Goal: Task Accomplishment & Management: Use online tool/utility

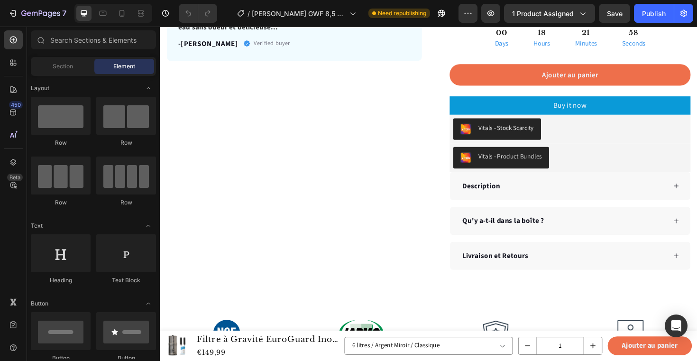
scroll to position [684, 0]
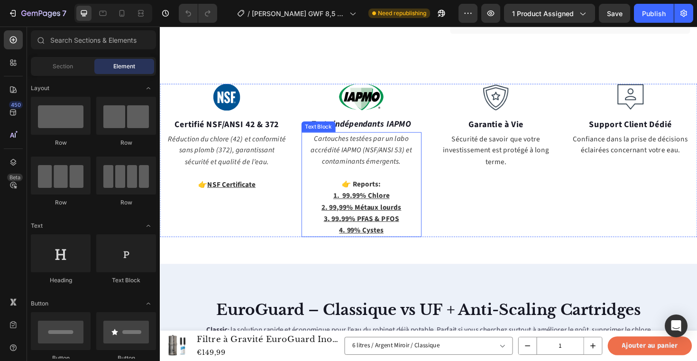
click at [375, 202] on u "1. 99.99% Chlore" at bounding box center [373, 206] width 60 height 10
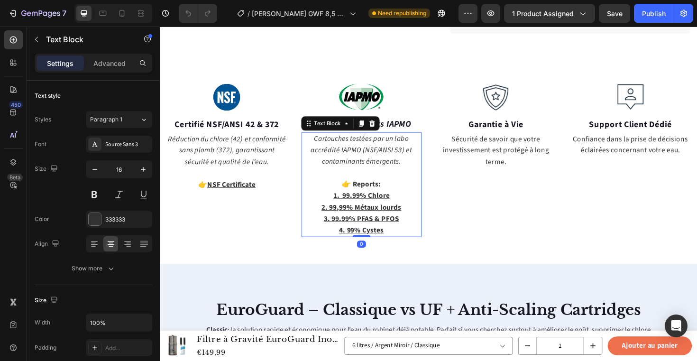
click at [385, 204] on u "1. 99.99% Chlore" at bounding box center [373, 206] width 60 height 10
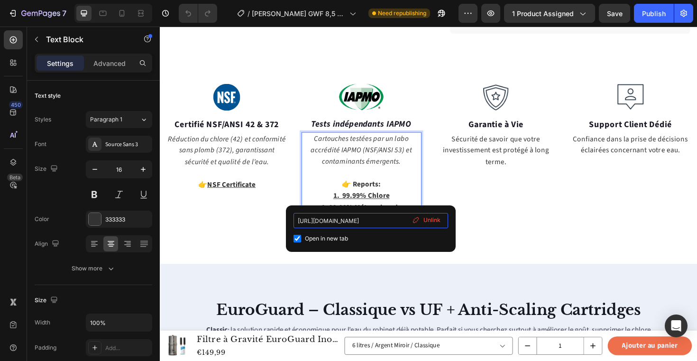
click at [367, 222] on input "[URL][DOMAIN_NAME]" at bounding box center [371, 220] width 155 height 15
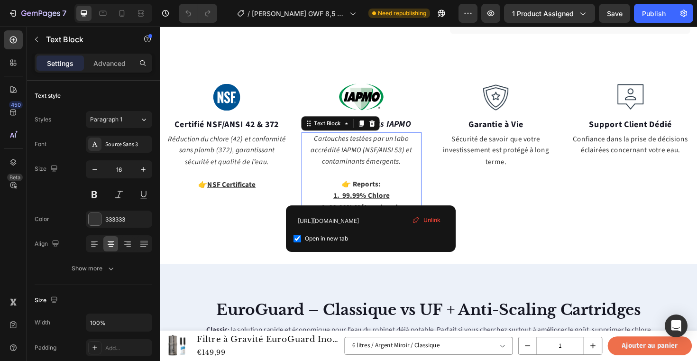
click at [339, 240] on span "Open in new tab" at bounding box center [326, 238] width 43 height 11
checkbox input "true"
click at [357, 222] on input "[URL][DOMAIN_NAME]" at bounding box center [371, 220] width 155 height 15
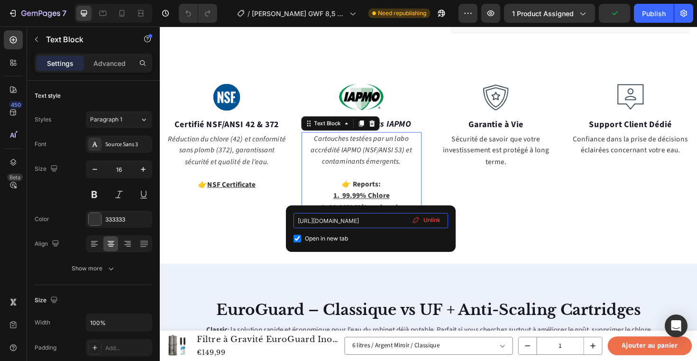
click at [357, 222] on input "[URL][DOMAIN_NAME]" at bounding box center [371, 220] width 155 height 15
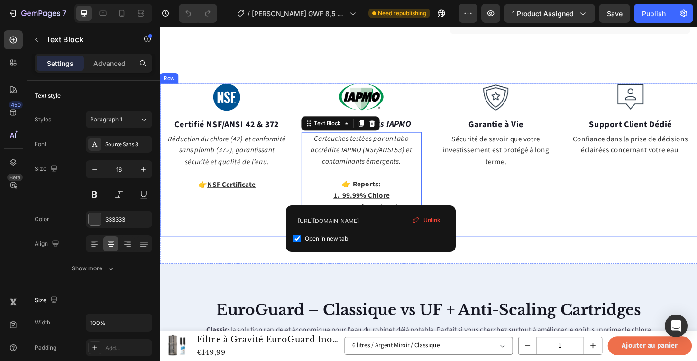
click at [509, 219] on div "Image Garantie à Vie Text block Sécurité de savoir que votre investissement est…" at bounding box center [516, 168] width 128 height 162
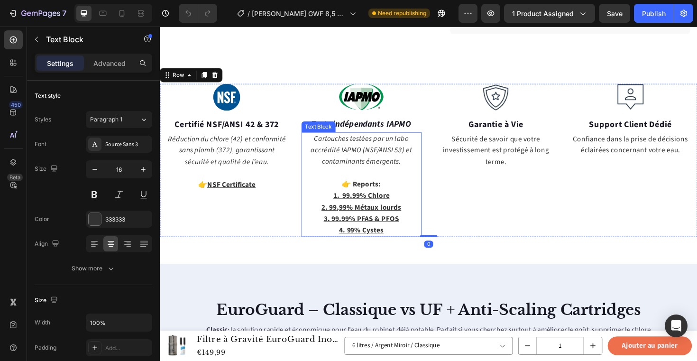
click at [422, 221] on p "2. 99,99% Métaux lourds" at bounding box center [374, 218] width 126 height 12
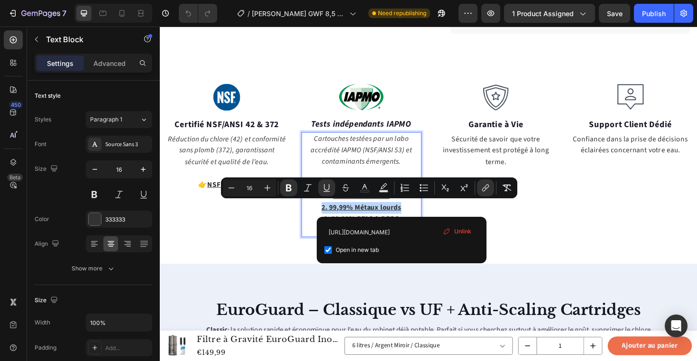
drag, startPoint x: 417, startPoint y: 218, endPoint x: 331, endPoint y: 220, distance: 86.3
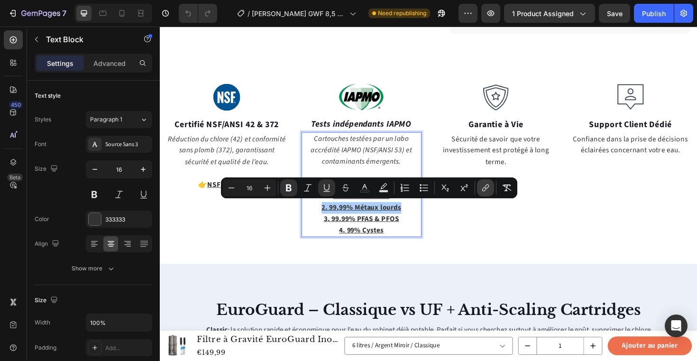
click at [478, 187] on button "link" at bounding box center [485, 187] width 17 height 17
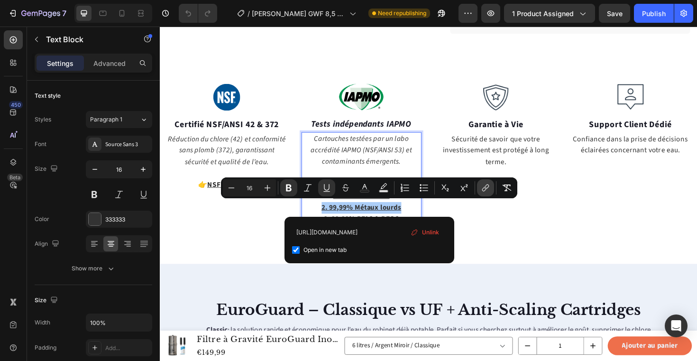
scroll to position [0, 176]
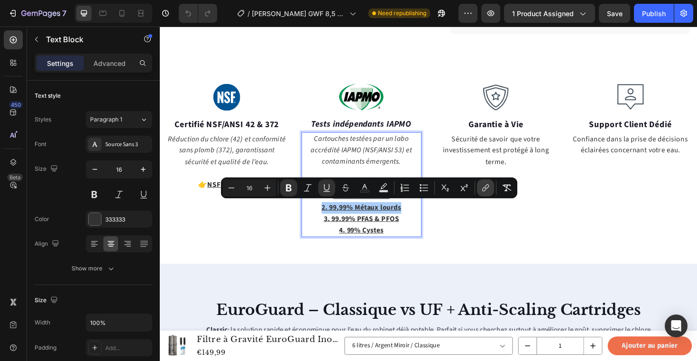
click at [482, 188] on icon "Editor contextual toolbar" at bounding box center [485, 187] width 9 height 9
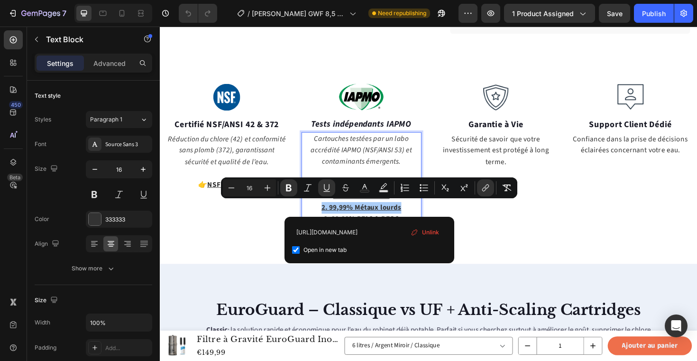
click at [432, 231] on span "Unlink" at bounding box center [430, 232] width 17 height 10
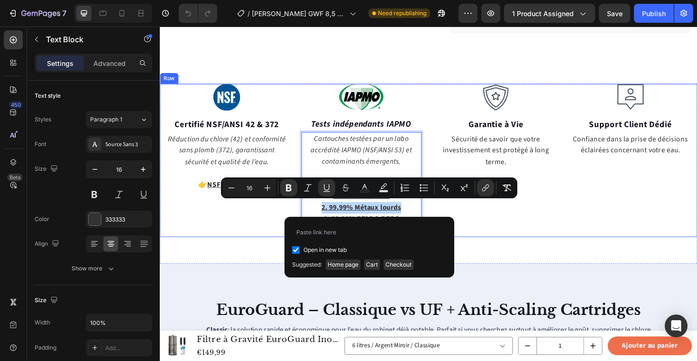
click at [517, 238] on div "Image Garantie à Vie Text block Sécurité de savoir que votre investissement est…" at bounding box center [516, 168] width 128 height 162
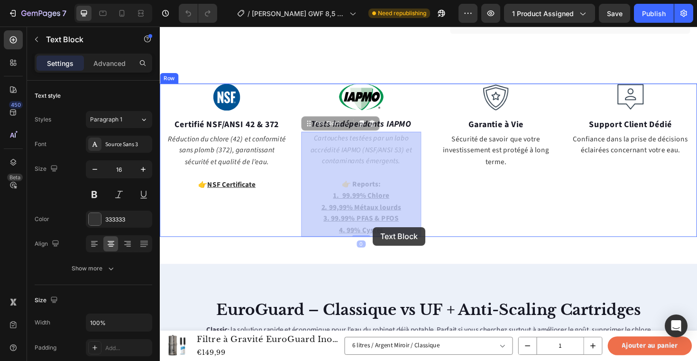
drag, startPoint x: 409, startPoint y: 242, endPoint x: 388, endPoint y: 239, distance: 21.6
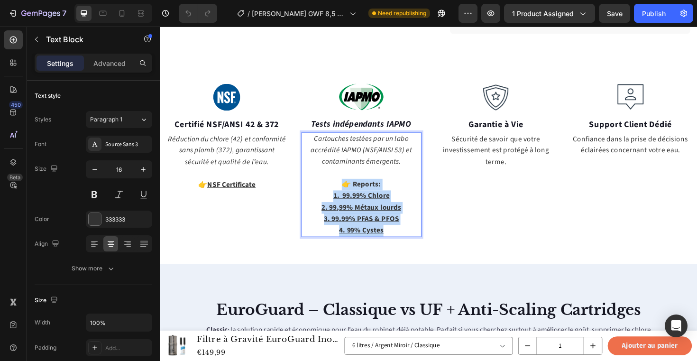
drag, startPoint x: 400, startPoint y: 241, endPoint x: 326, endPoint y: 198, distance: 85.2
click at [326, 198] on div "Cartouches testées par un labo accrédité IAPMO (NSF/ANSI 53) et contaminants ém…" at bounding box center [374, 193] width 128 height 111
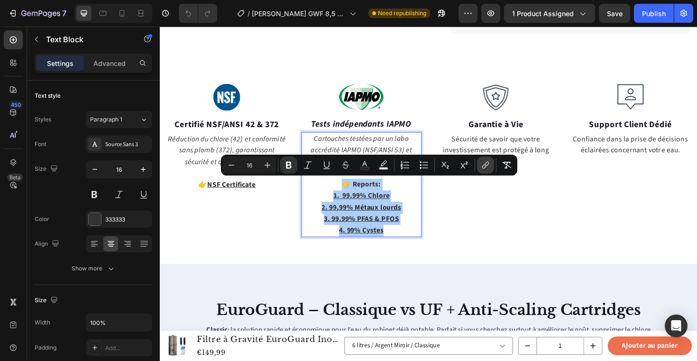
click at [483, 163] on icon "Editor contextual toolbar" at bounding box center [485, 164] width 9 height 9
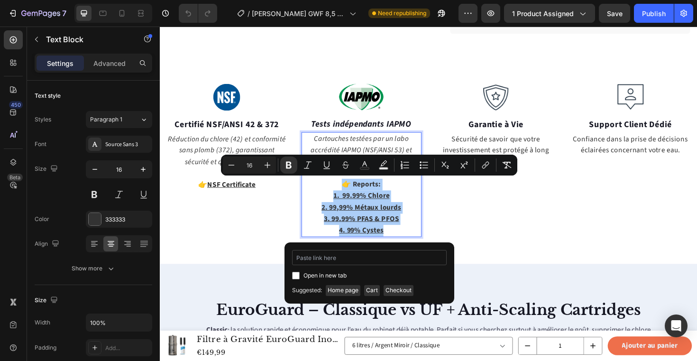
click at [320, 260] on input "Editor contextual toolbar" at bounding box center [369, 257] width 155 height 15
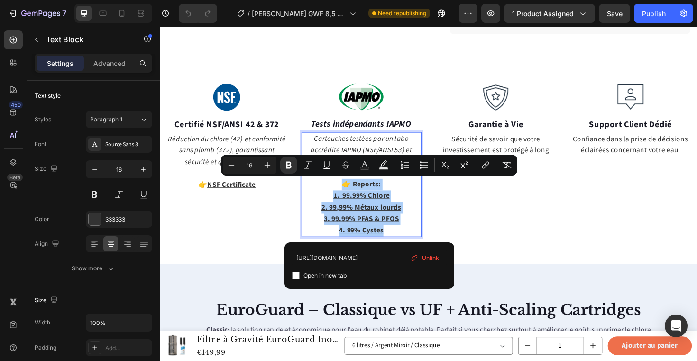
type input "[URL][DOMAIN_NAME]"
click at [329, 275] on span "Open in new tab" at bounding box center [325, 275] width 43 height 11
checkbox input "true"
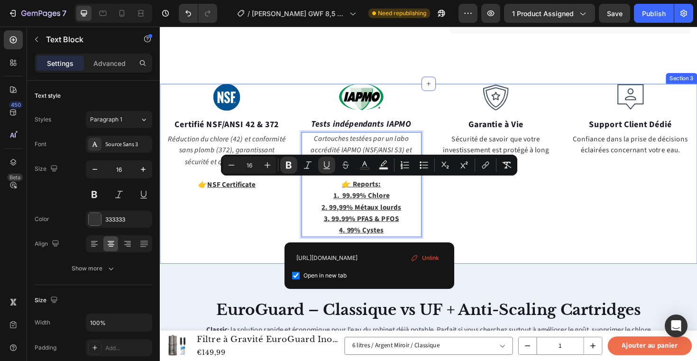
click at [561, 249] on div "Image Certifié NSF/ANSI 42 & 372 Text block Réduction du chlore (42) et conform…" at bounding box center [444, 182] width 569 height 191
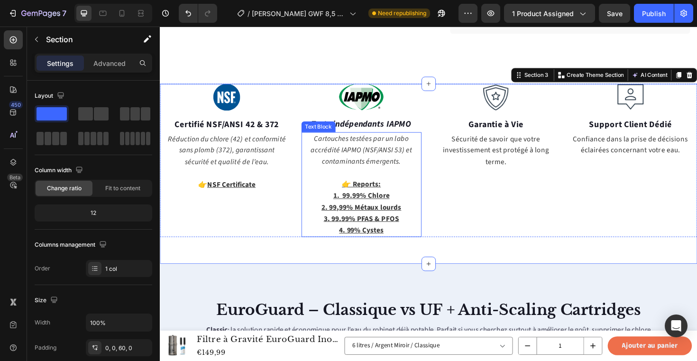
click at [401, 225] on u "3. 99.99% PFAS & PFOS" at bounding box center [373, 230] width 80 height 10
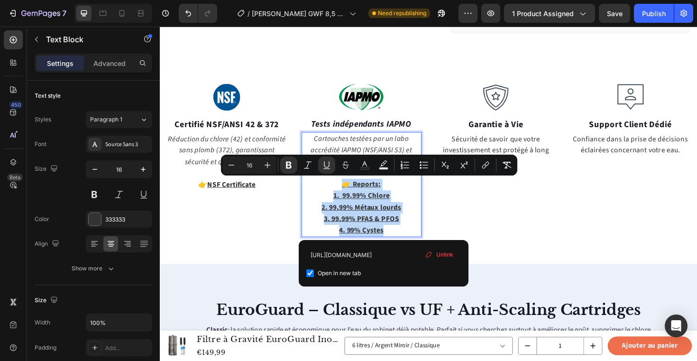
drag, startPoint x: 404, startPoint y: 243, endPoint x: 336, endPoint y: 188, distance: 87.0
click at [443, 256] on span "Unlink" at bounding box center [444, 254] width 17 height 9
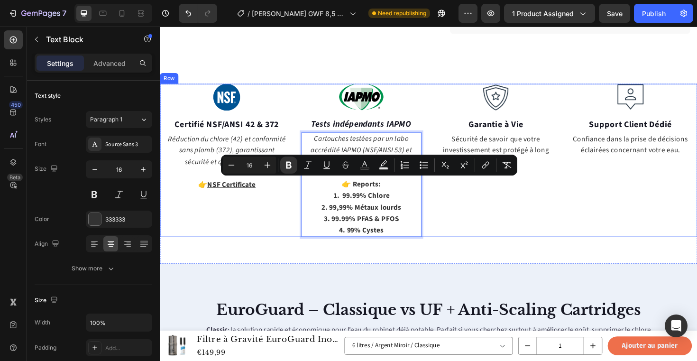
click at [503, 233] on div "Image Garantie à Vie Text block Sécurité de savoir que votre investissement est…" at bounding box center [516, 168] width 128 height 162
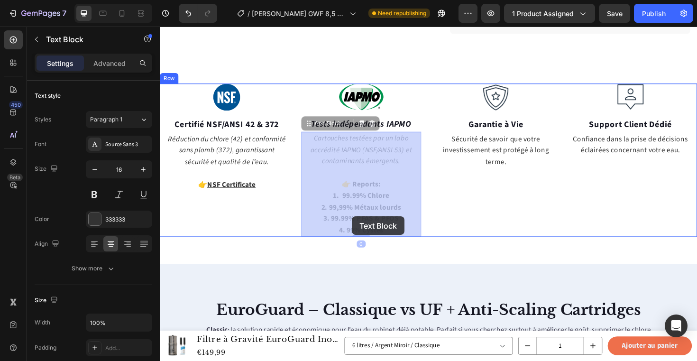
drag, startPoint x: 417, startPoint y: 229, endPoint x: 363, endPoint y: 228, distance: 54.1
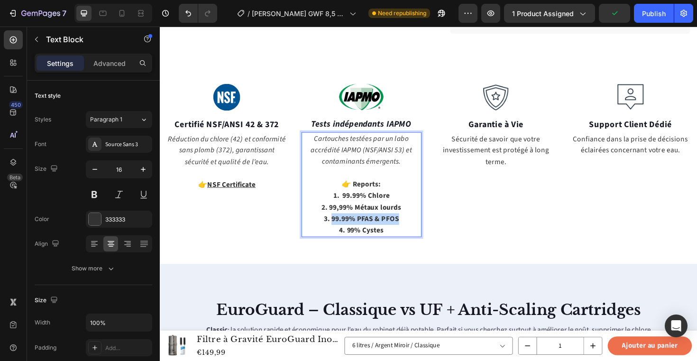
drag, startPoint x: 415, startPoint y: 230, endPoint x: 342, endPoint y: 231, distance: 72.6
click at [342, 231] on p "3. 99.99% PFAS & PFOS" at bounding box center [374, 230] width 126 height 12
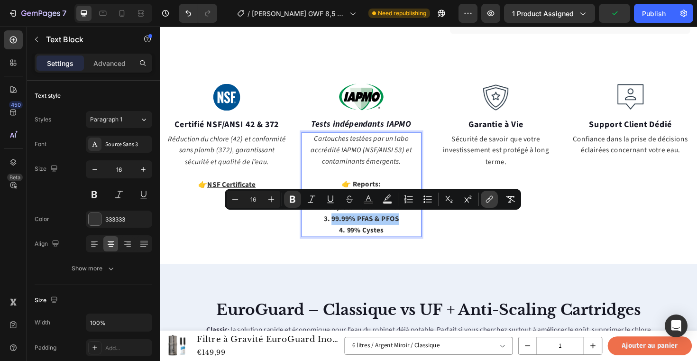
click at [491, 196] on icon "Editor contextual toolbar" at bounding box center [490, 198] width 4 height 5
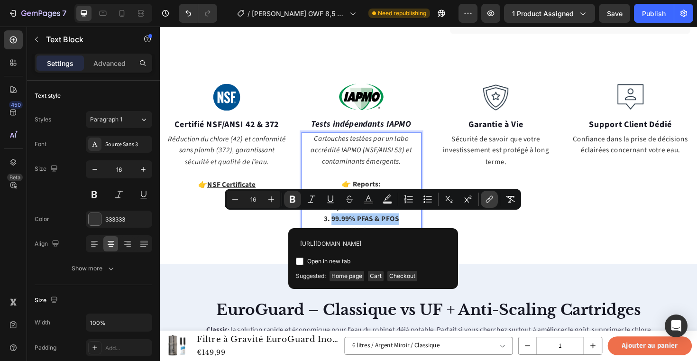
scroll to position [0, 197]
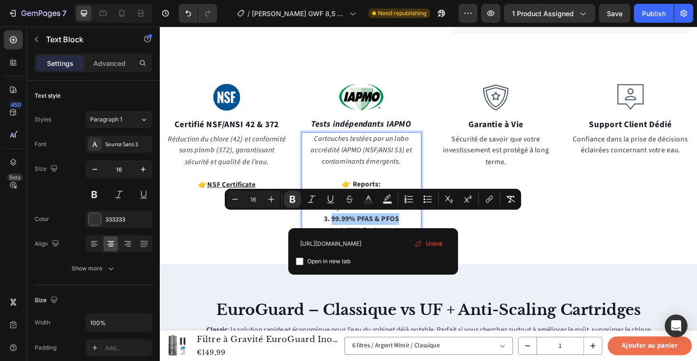
type input "[URL][DOMAIN_NAME]"
click at [326, 258] on span "Open in new tab" at bounding box center [328, 261] width 43 height 11
checkbox input "true"
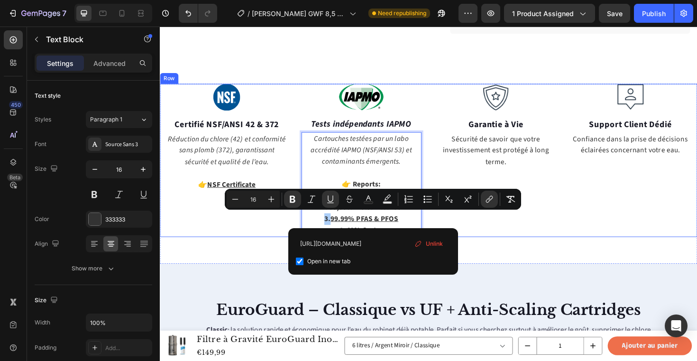
click at [532, 248] on div "Image Garantie à Vie Text block Sécurité de savoir que votre investissement est…" at bounding box center [516, 168] width 128 height 162
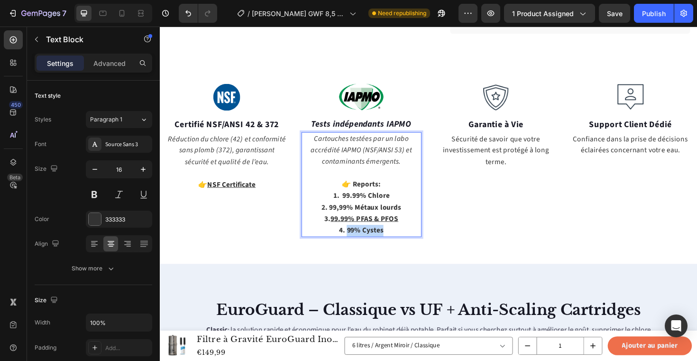
drag, startPoint x: 403, startPoint y: 243, endPoint x: 358, endPoint y: 248, distance: 45.3
click at [358, 248] on p "4. 99% Cystes" at bounding box center [374, 243] width 126 height 12
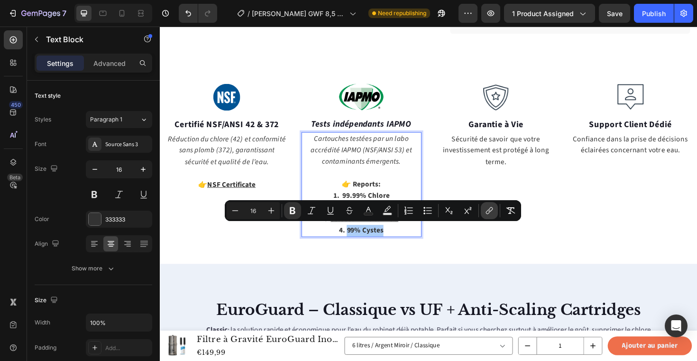
click at [492, 212] on icon "Editor contextual toolbar" at bounding box center [489, 210] width 9 height 9
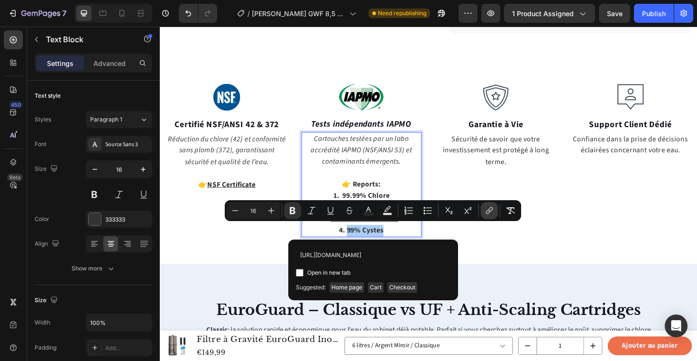
scroll to position [0, 176]
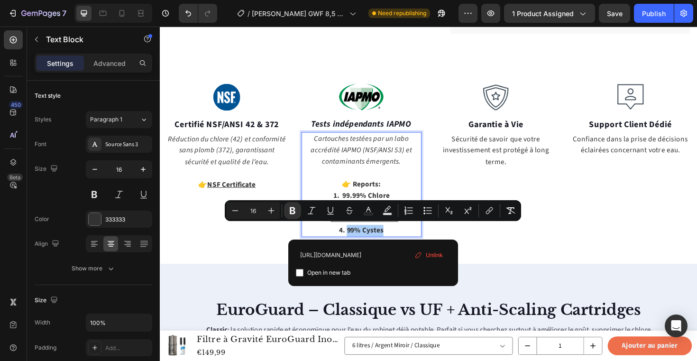
type input "[URL][DOMAIN_NAME]"
click at [333, 272] on span "Open in new tab" at bounding box center [328, 272] width 43 height 11
checkbox input "true"
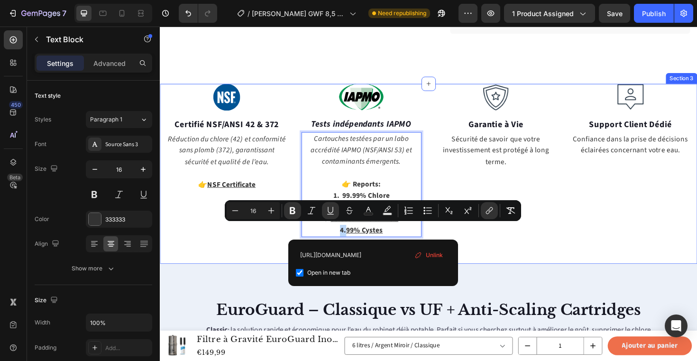
click at [539, 255] on div "Image Certifié NSF/ANSI 42 & 372 Text block Réduction du chlore (42) et conform…" at bounding box center [444, 182] width 569 height 191
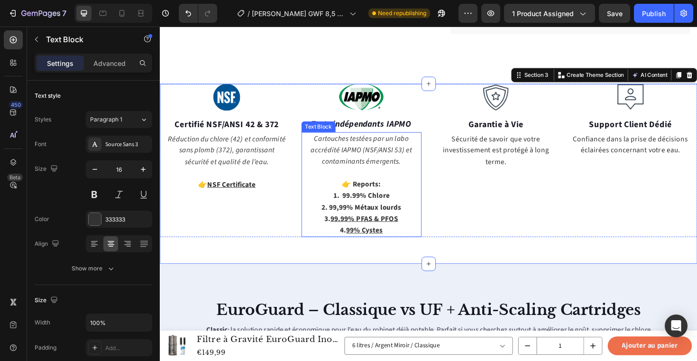
click at [387, 230] on u "99.99% PFAS & PFOS" at bounding box center [377, 230] width 72 height 10
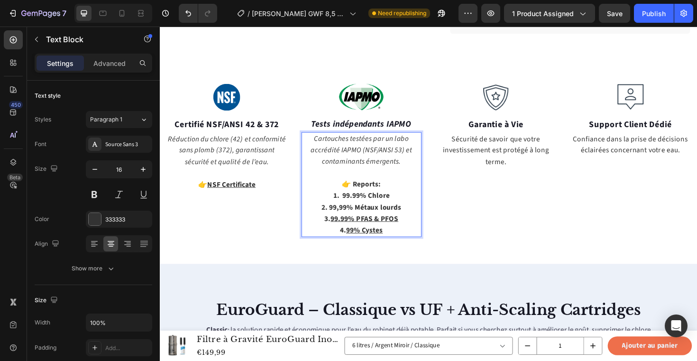
click at [387, 230] on u "99.99% PFAS & PFOS" at bounding box center [377, 230] width 72 height 10
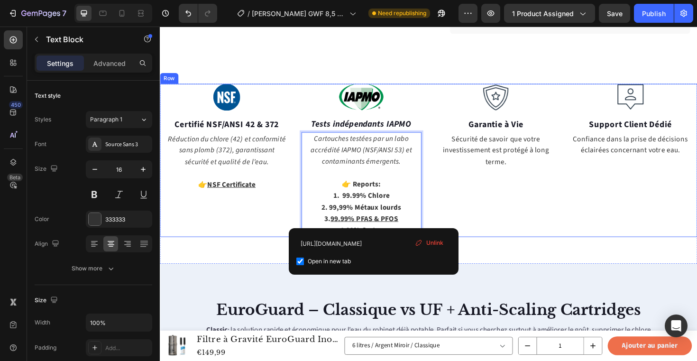
click at [508, 181] on div "Image Garantie à Vie Text block Sécurité de savoir que votre investissement est…" at bounding box center [516, 168] width 128 height 162
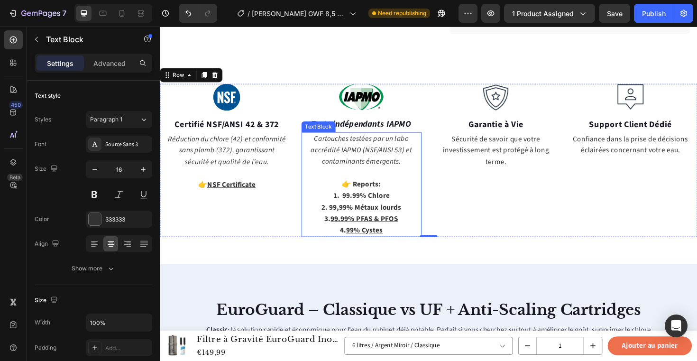
click at [424, 209] on p "1. 99.99% Chlore" at bounding box center [374, 206] width 126 height 12
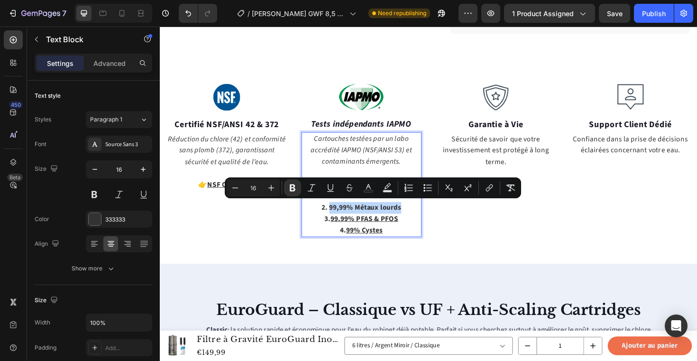
drag, startPoint x: 423, startPoint y: 214, endPoint x: 338, endPoint y: 217, distance: 84.5
click at [489, 187] on icon "Editor contextual toolbar" at bounding box center [488, 189] width 4 height 5
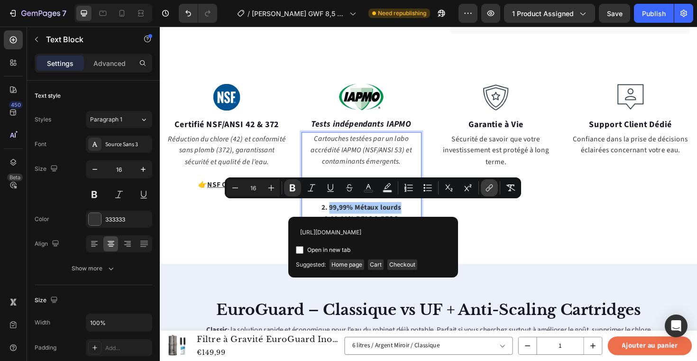
scroll to position [0, 179]
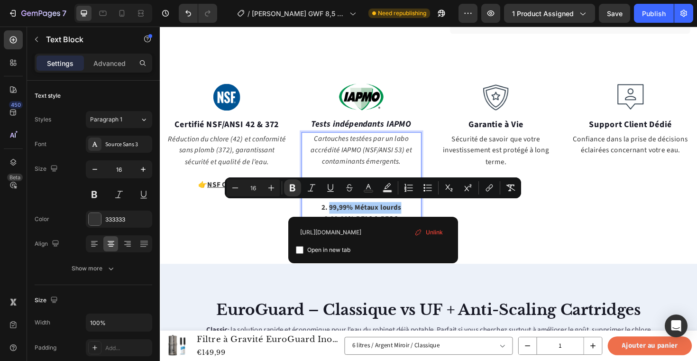
type input "[URL][DOMAIN_NAME]"
click at [316, 253] on span "Open in new tab" at bounding box center [328, 249] width 43 height 11
checkbox input "true"
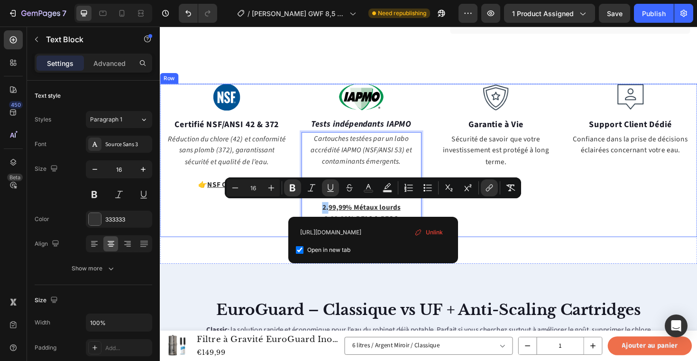
click at [521, 242] on div "Image Garantie à Vie Text block Sécurité de savoir que votre investissement est…" at bounding box center [516, 168] width 128 height 162
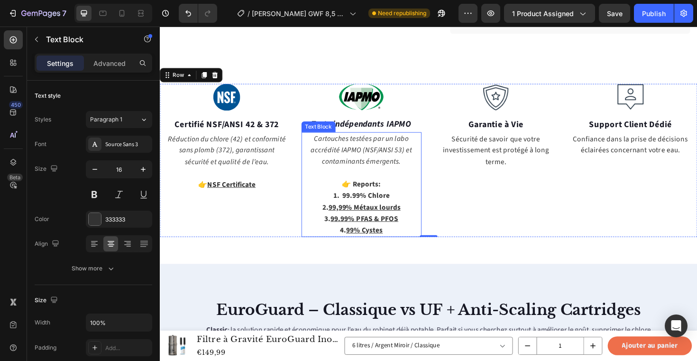
click at [419, 203] on p "1. 99.99% Chlore" at bounding box center [374, 206] width 126 height 12
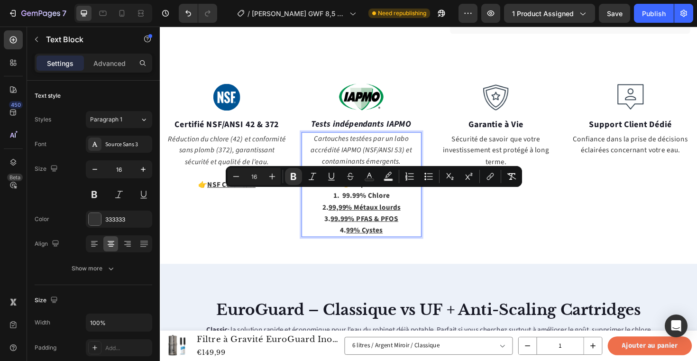
drag, startPoint x: 409, startPoint y: 204, endPoint x: 352, endPoint y: 206, distance: 56.5
click at [491, 171] on button "link" at bounding box center [490, 176] width 17 height 17
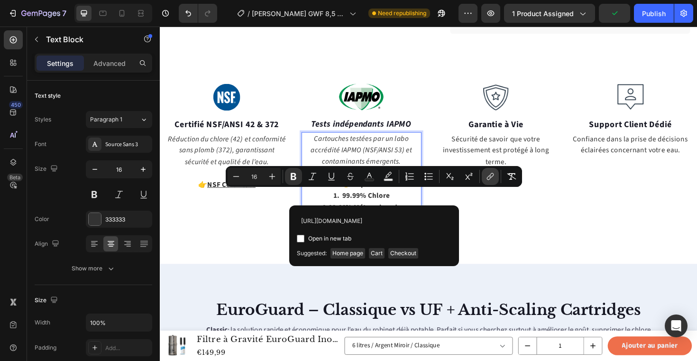
scroll to position [0, 243]
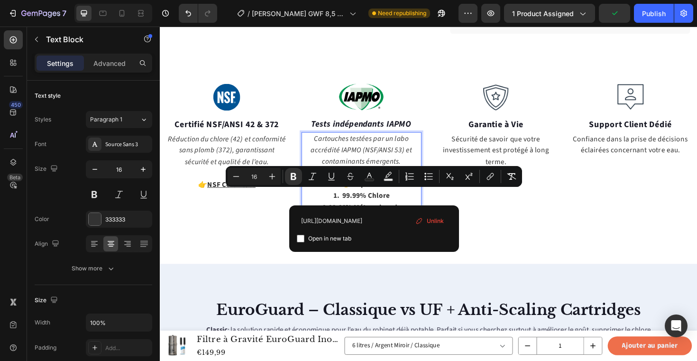
type input "[URL][DOMAIN_NAME]"
click at [324, 241] on span "Open in new tab" at bounding box center [329, 238] width 43 height 11
checkbox input "true"
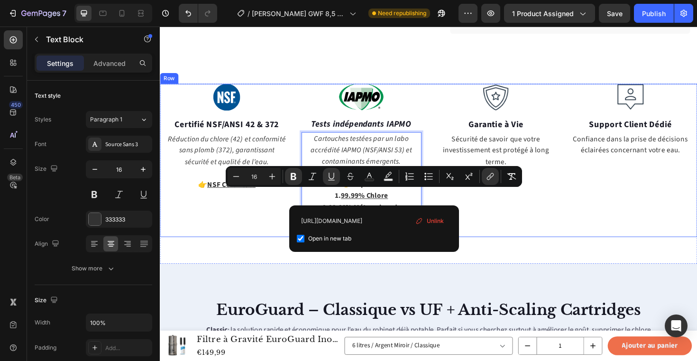
click at [534, 235] on div "Image Garantie à Vie Text block Sécurité de savoir que votre investissement est…" at bounding box center [516, 168] width 128 height 162
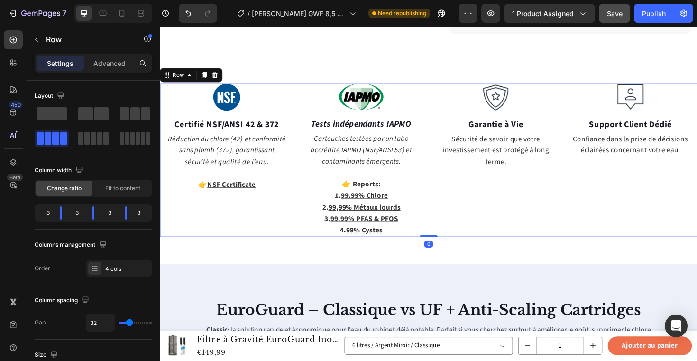
click at [617, 13] on span "Save" at bounding box center [615, 13] width 16 height 8
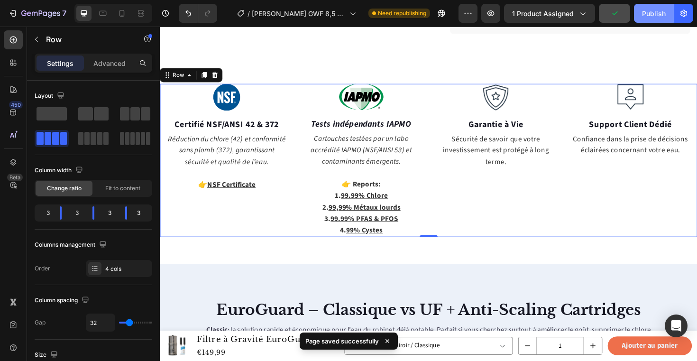
click at [651, 17] on div "Publish" at bounding box center [654, 14] width 24 height 10
